Goal: Information Seeking & Learning: Learn about a topic

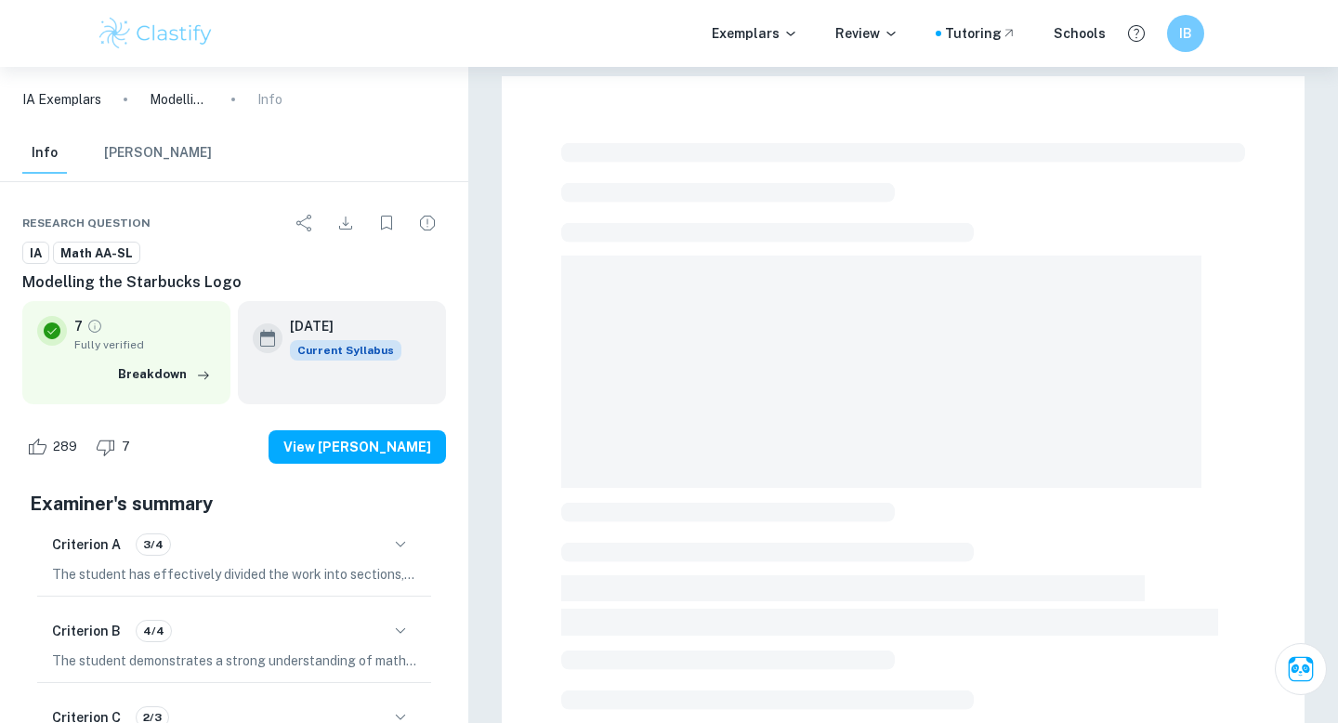
scroll to position [278, 0]
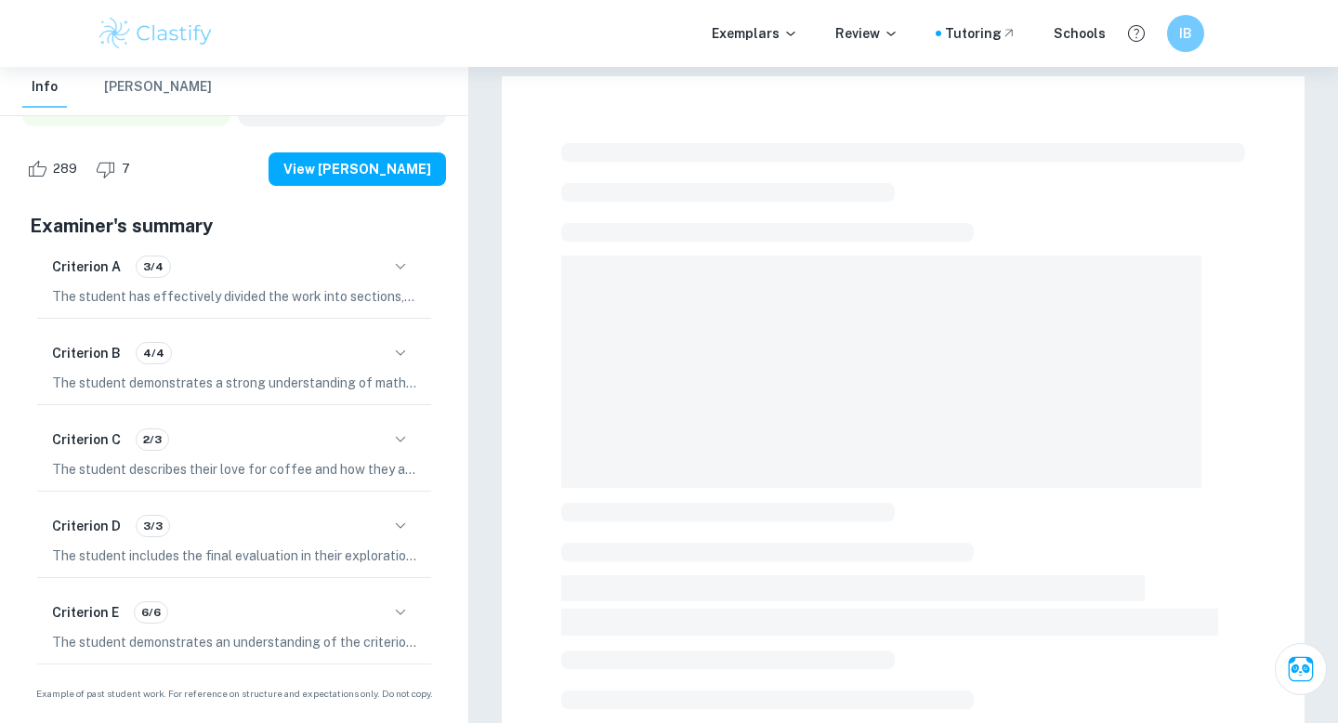
click at [409, 428] on icon "button" at bounding box center [400, 439] width 22 height 22
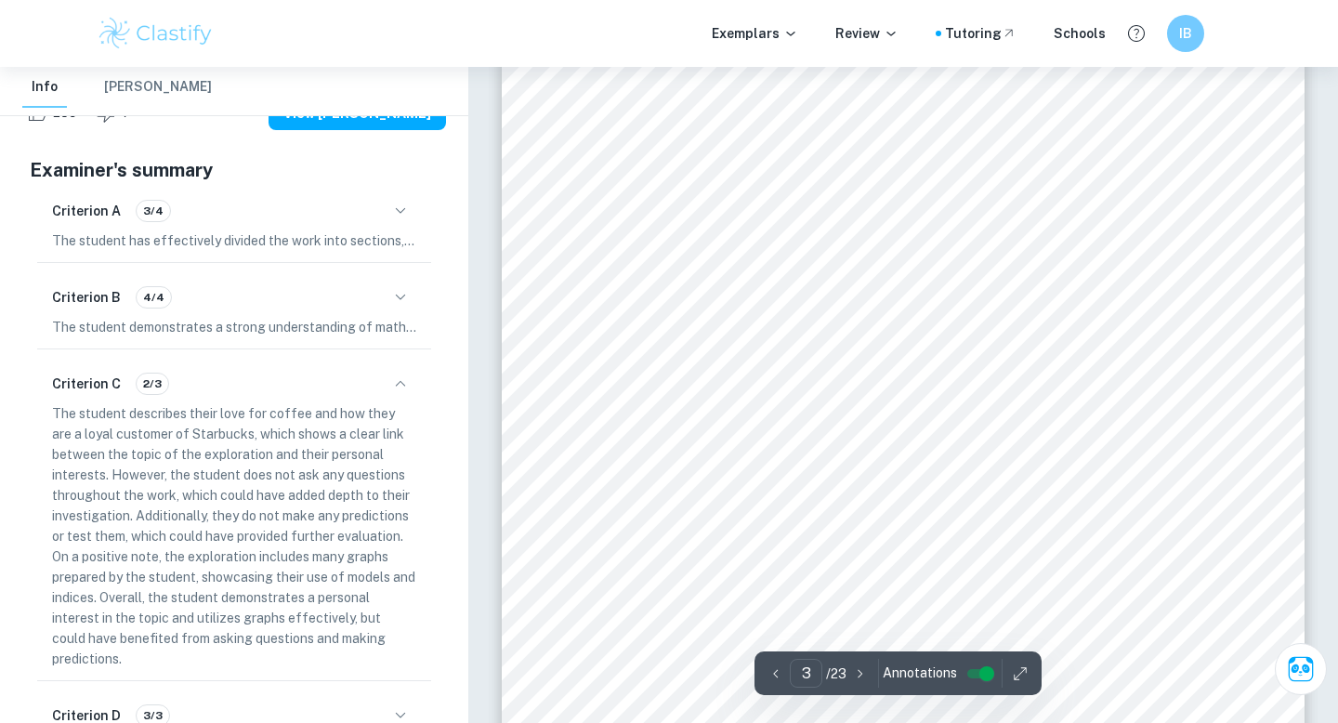
scroll to position [2686, 0]
click at [400, 380] on icon "button" at bounding box center [400, 384] width 22 height 22
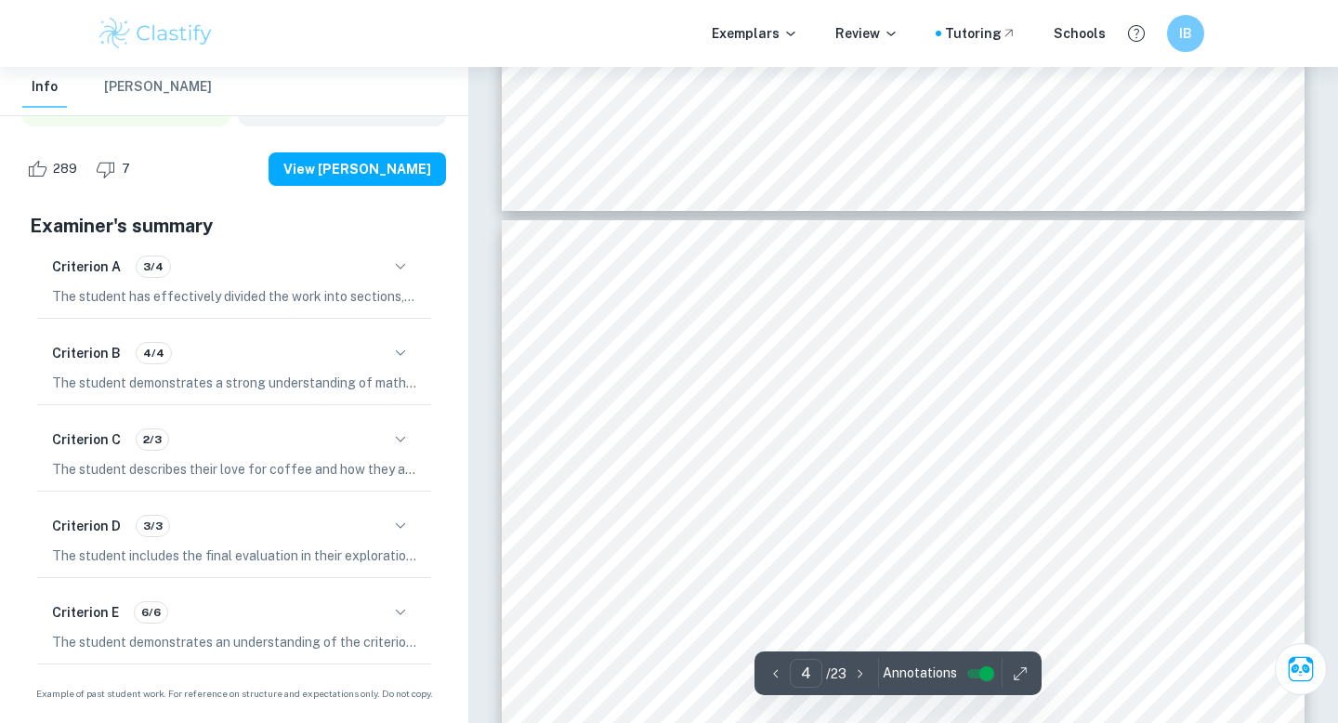
scroll to position [3456, 0]
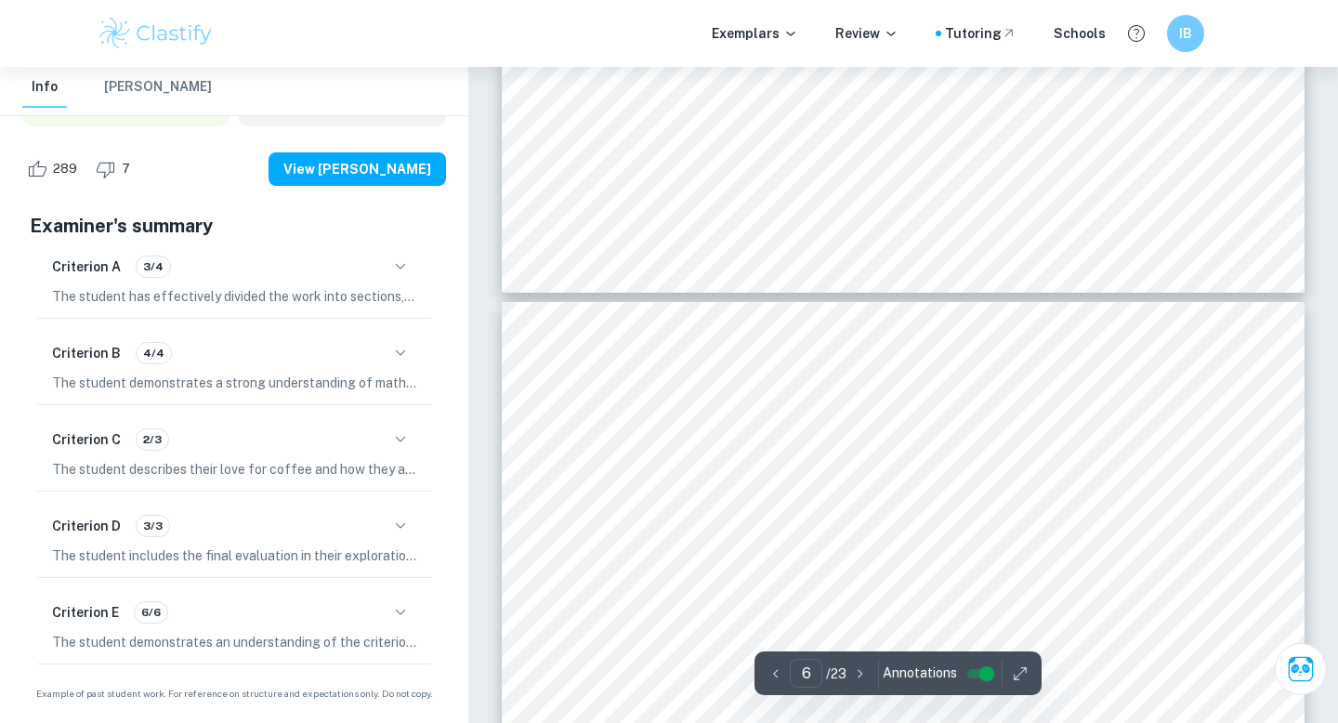
type input "7"
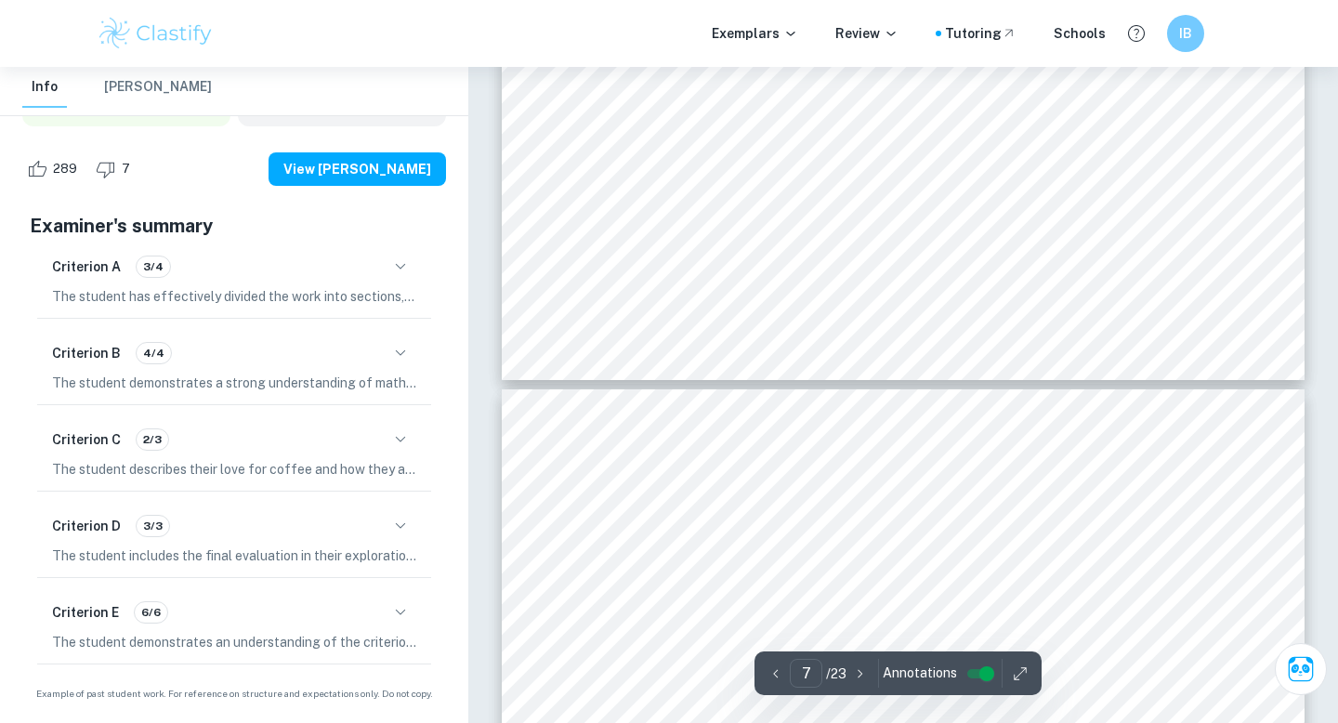
type input "8"
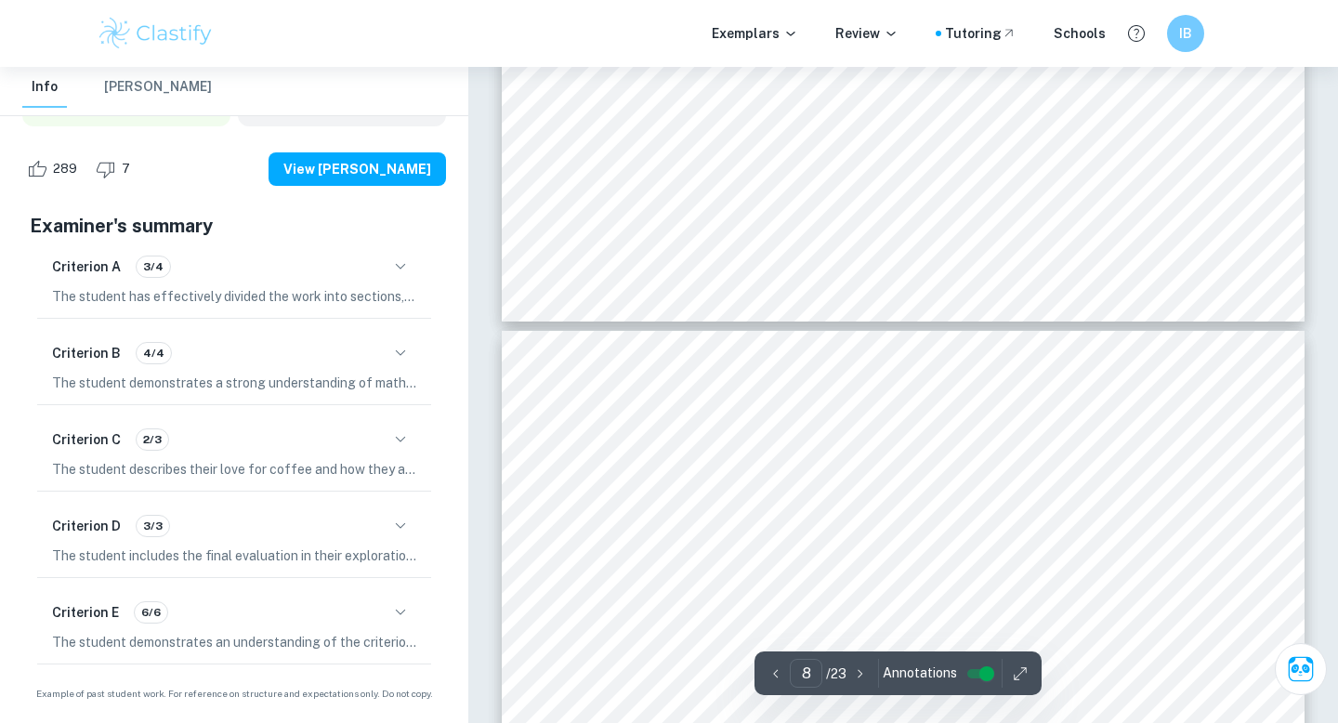
scroll to position [7902, 0]
